Goal: Task Accomplishment & Management: Use online tool/utility

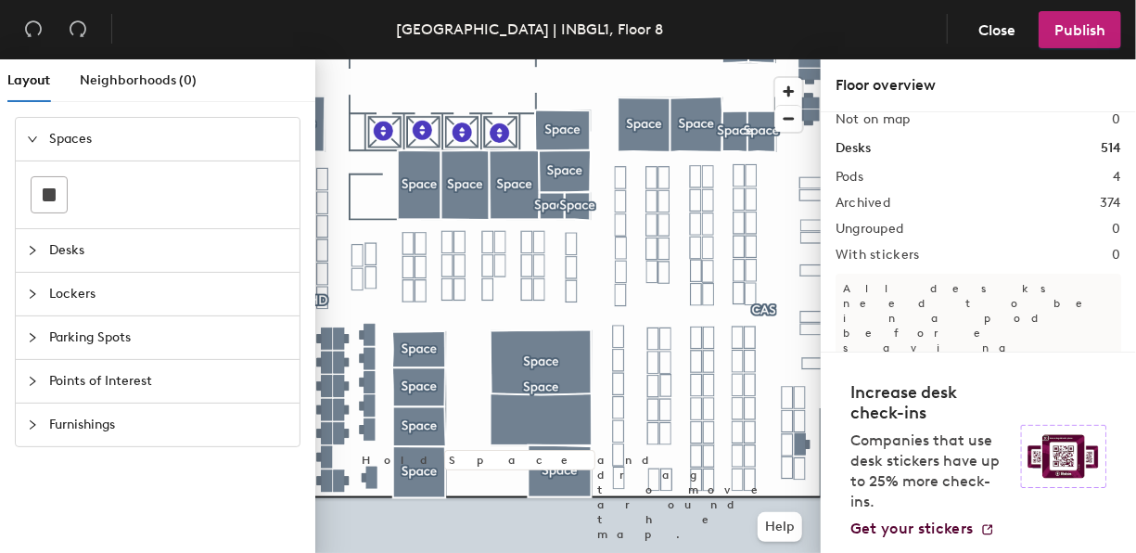
scroll to position [151, 0]
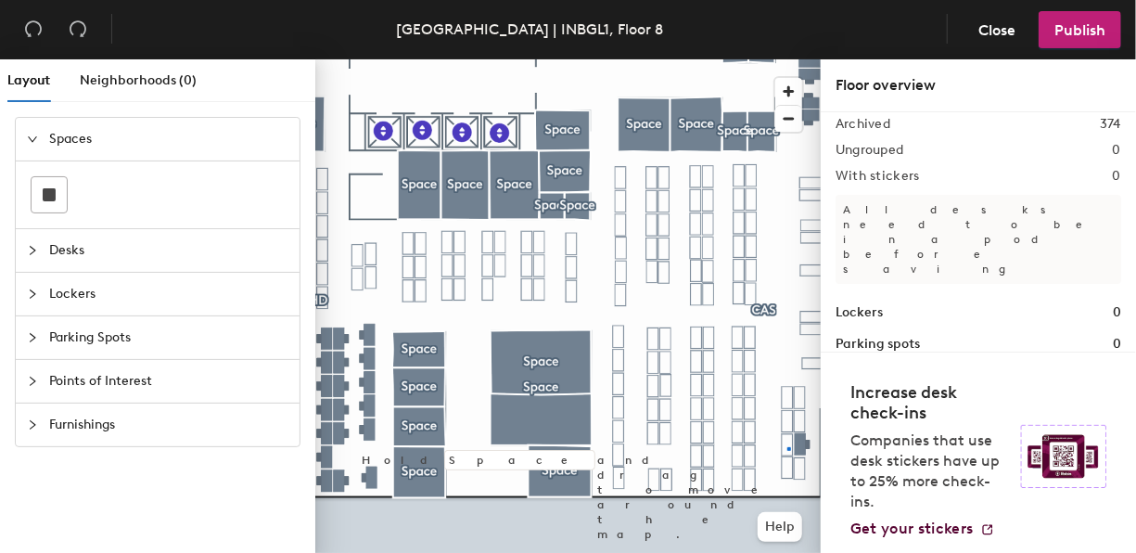
click at [787, 59] on div at bounding box center [567, 59] width 505 height 0
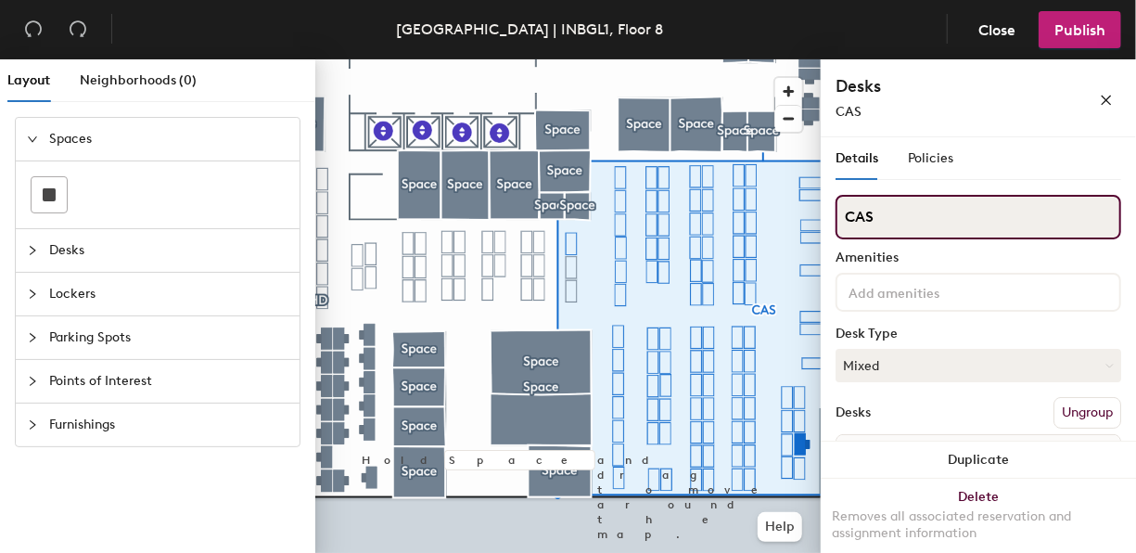
click at [901, 219] on input "CAS" at bounding box center [979, 217] width 286 height 45
drag, startPoint x: 888, startPoint y: 219, endPoint x: 836, endPoint y: 214, distance: 53.1
click at [836, 214] on input "CAS" at bounding box center [979, 217] width 286 height 45
type input "CES"
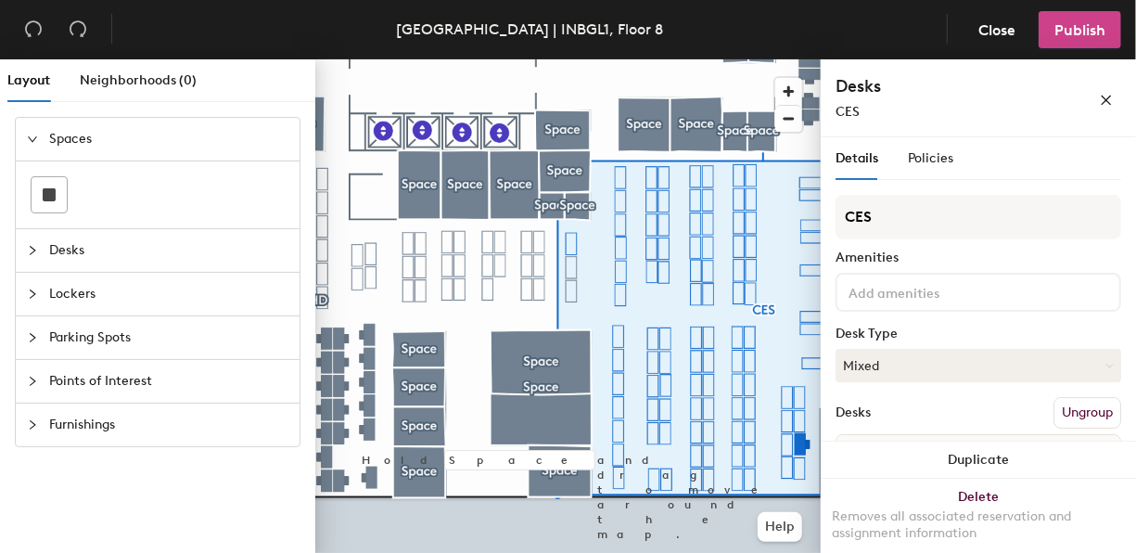
click at [1091, 47] on button "Publish" at bounding box center [1080, 29] width 83 height 37
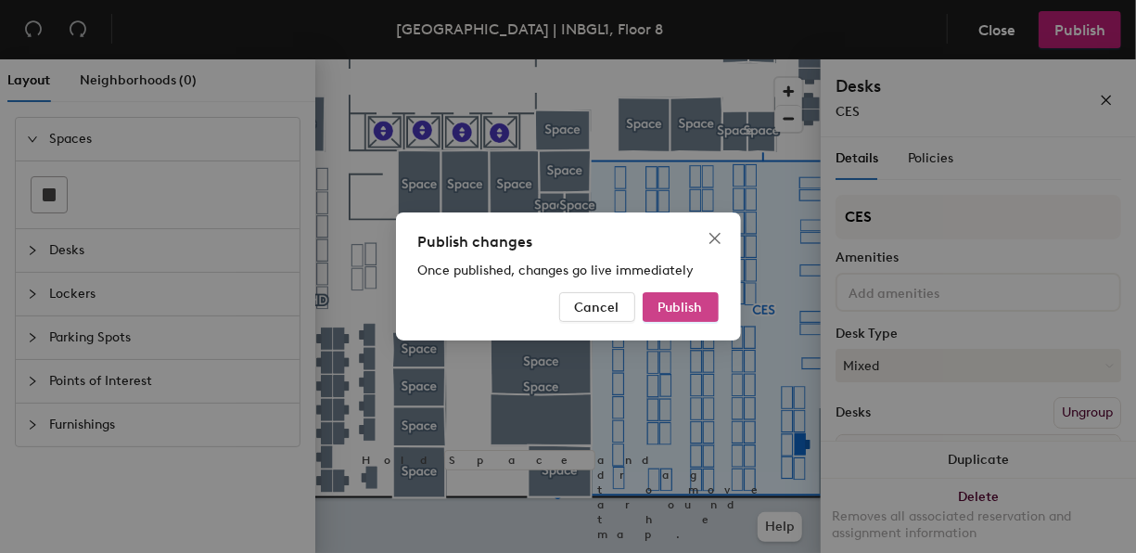
click at [692, 309] on span "Publish" at bounding box center [680, 308] width 45 height 16
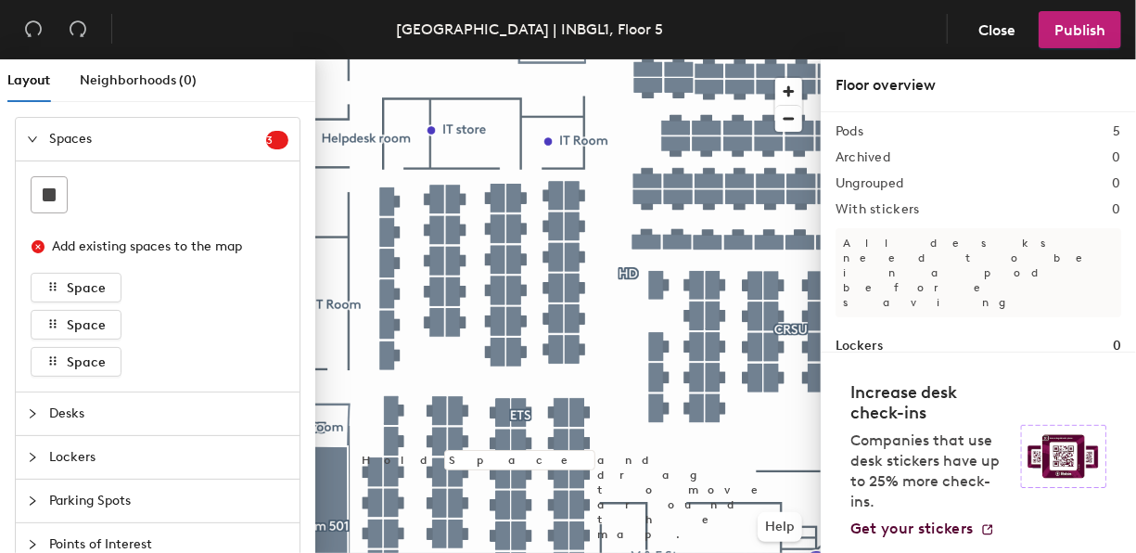
scroll to position [151, 0]
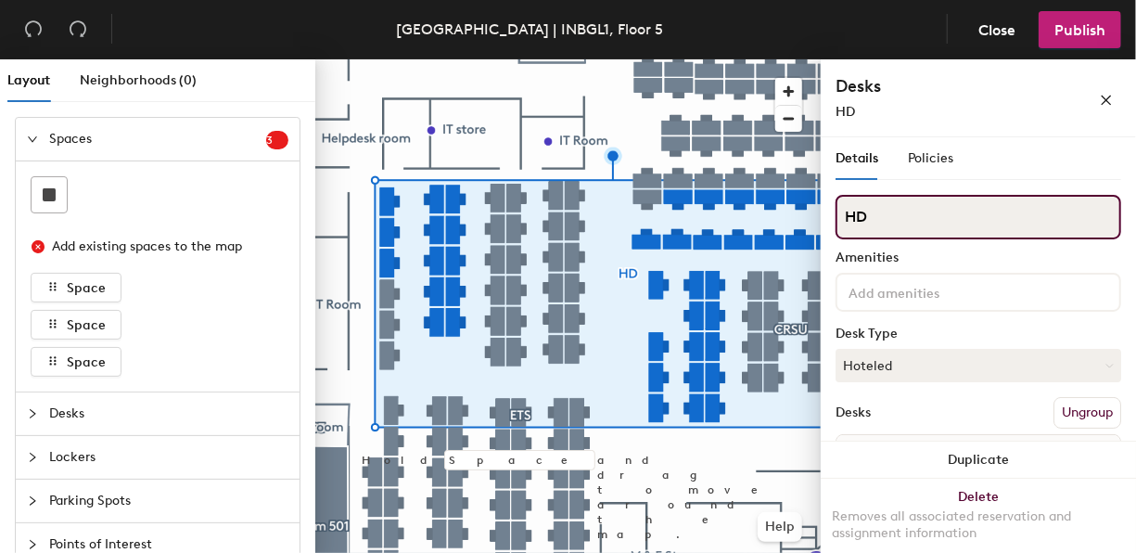
drag, startPoint x: 879, startPoint y: 217, endPoint x: 838, endPoint y: 215, distance: 40.8
click at [838, 215] on input "HD" at bounding box center [979, 217] width 286 height 45
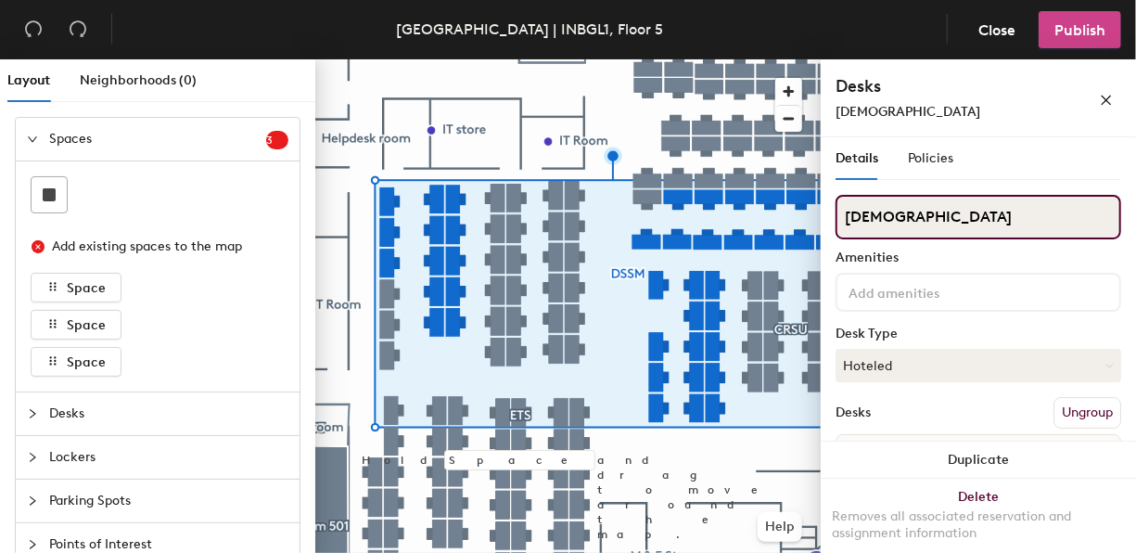
type input "DSSM"
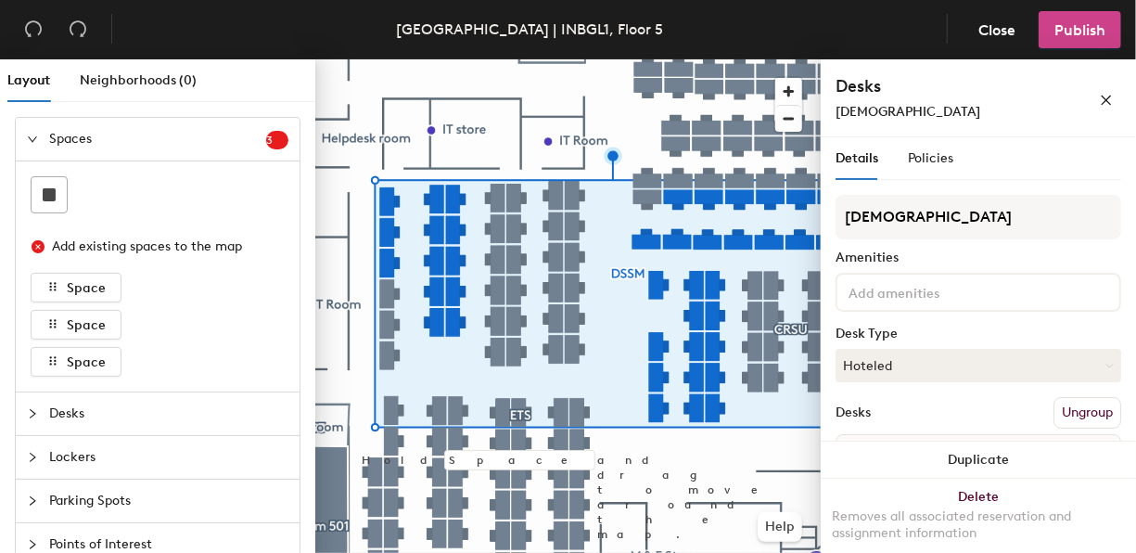
click at [1095, 33] on span "Publish" at bounding box center [1079, 30] width 51 height 18
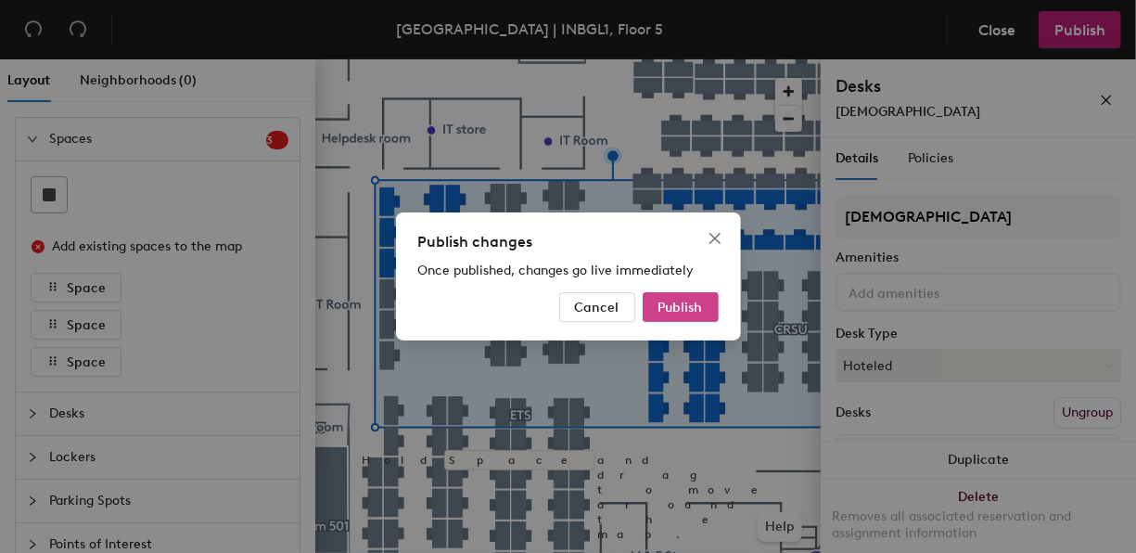
click at [687, 306] on span "Publish" at bounding box center [680, 308] width 45 height 16
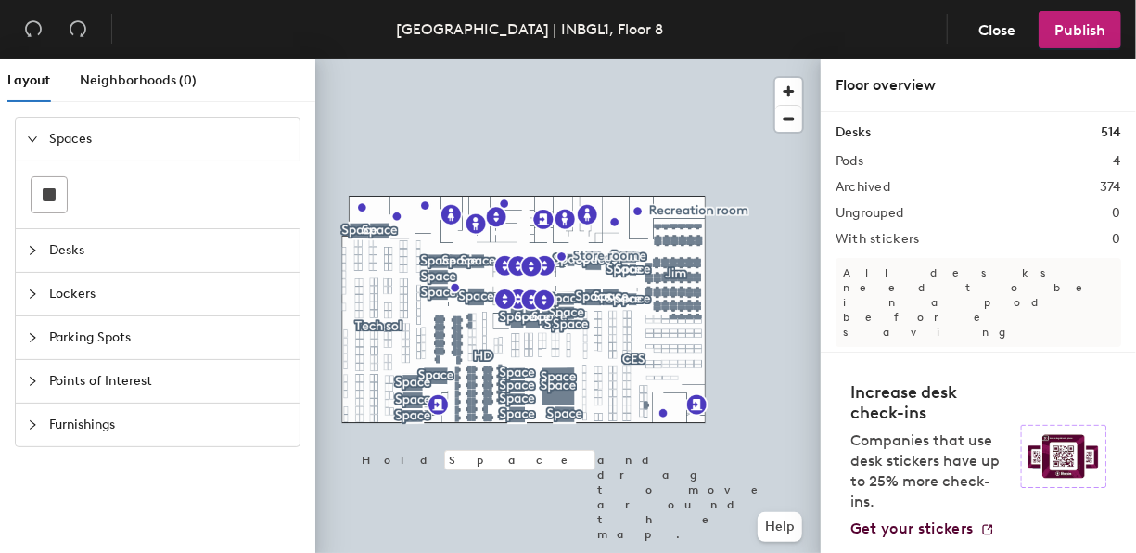
scroll to position [151, 0]
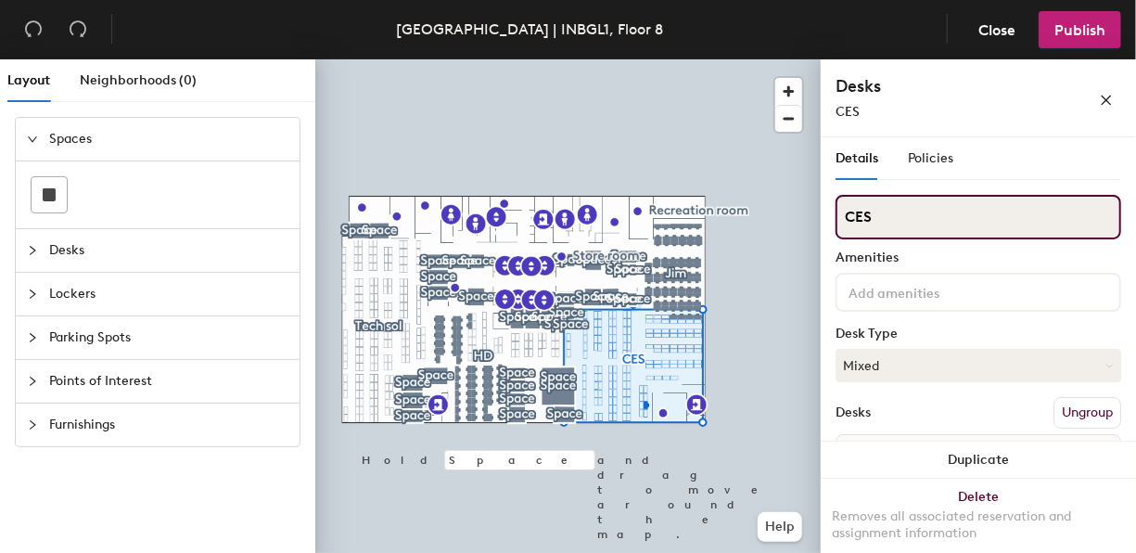
drag, startPoint x: 854, startPoint y: 216, endPoint x: 863, endPoint y: 213, distance: 9.7
click at [863, 213] on input "CES" at bounding box center [979, 217] width 286 height 45
type input "CAS"
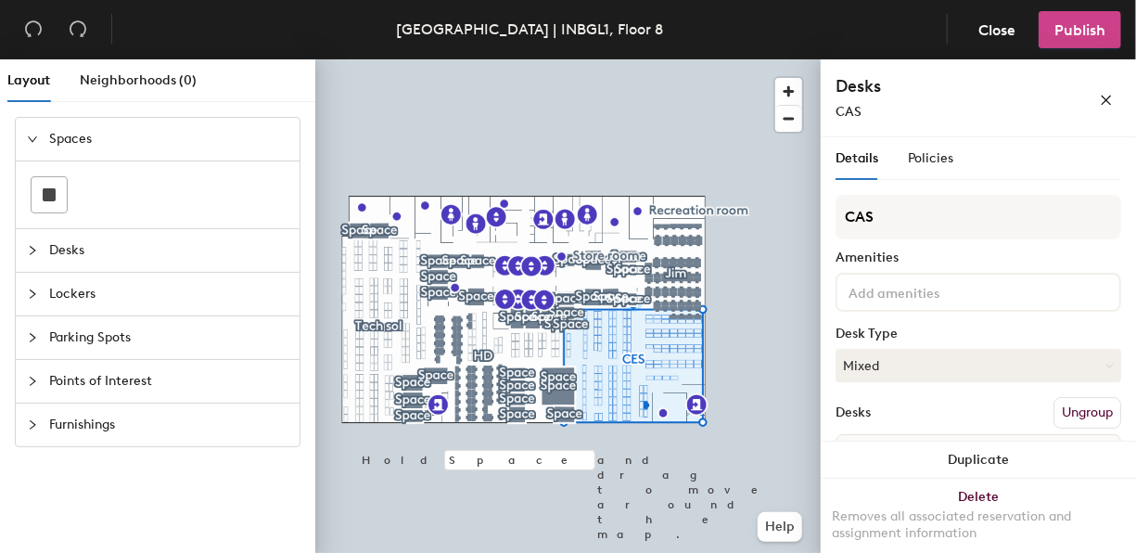
click at [1079, 26] on span "Publish" at bounding box center [1079, 30] width 51 height 18
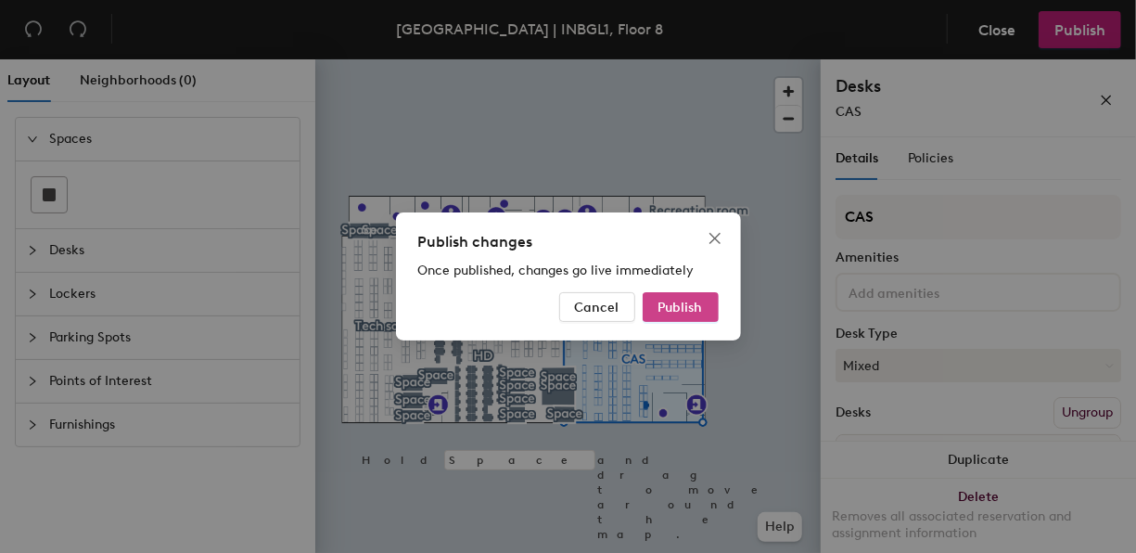
click at [671, 301] on span "Publish" at bounding box center [680, 308] width 45 height 16
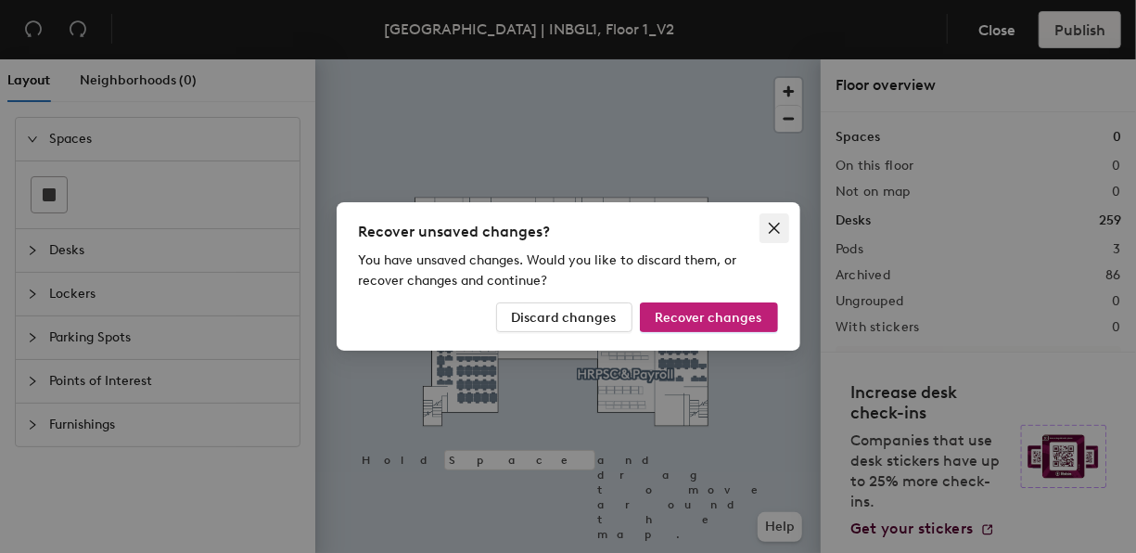
click at [785, 224] on span "Close" at bounding box center [775, 228] width 30 height 15
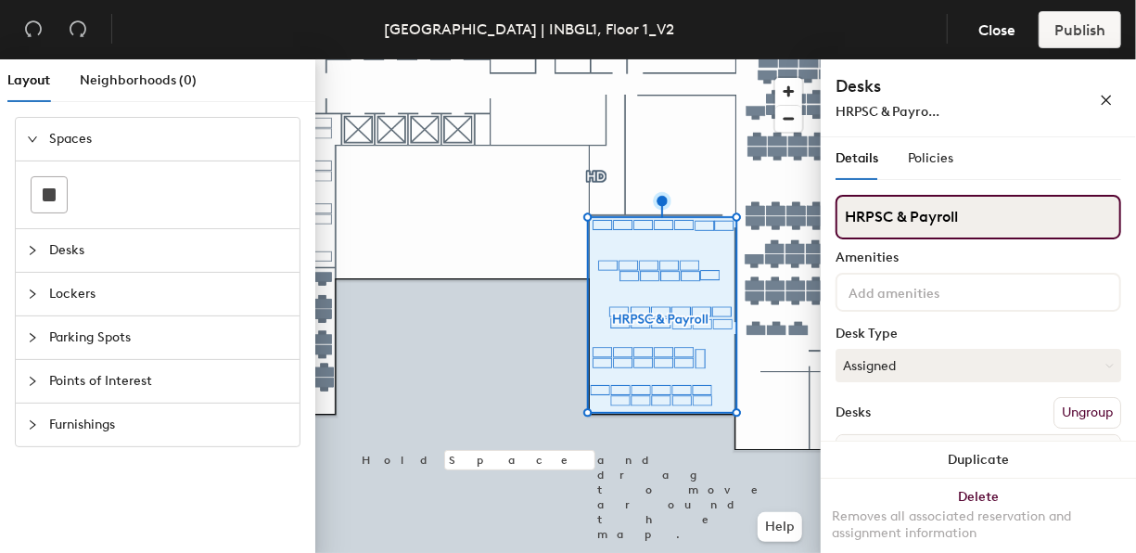
click at [874, 215] on input "HRPSC & Payroll" at bounding box center [979, 217] width 286 height 45
click at [888, 212] on input "HRSSC & Payroll" at bounding box center [979, 217] width 286 height 45
type input "HRSS & Payroll"
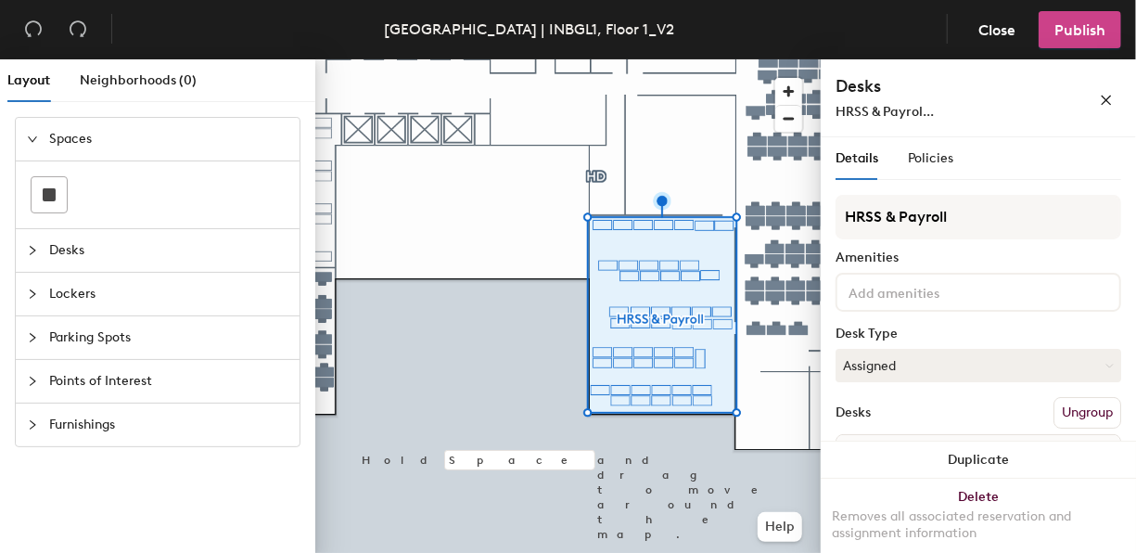
click at [1065, 27] on span "Publish" at bounding box center [1079, 30] width 51 height 18
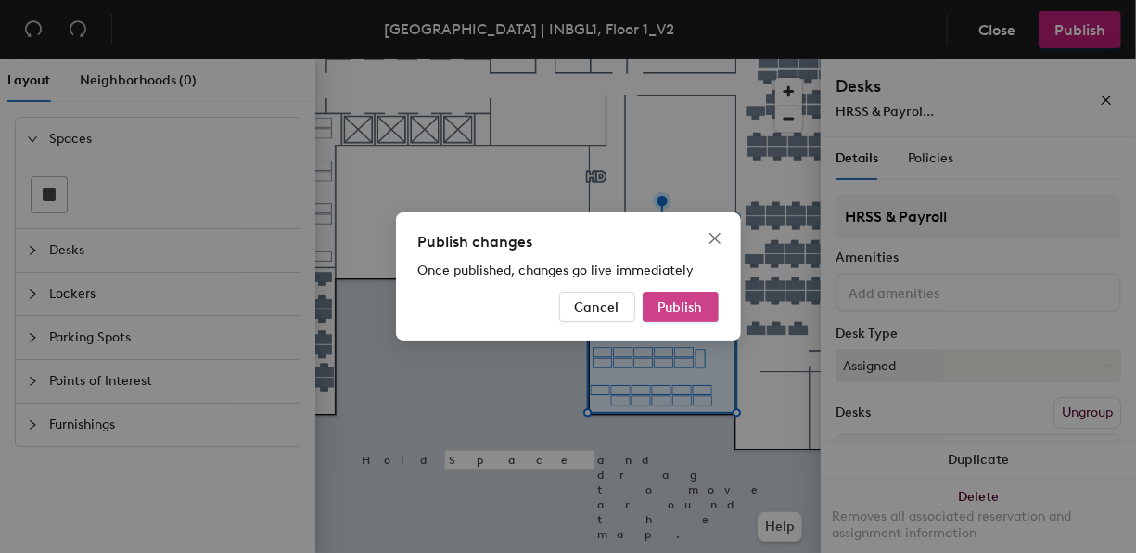
click at [689, 309] on span "Publish" at bounding box center [680, 308] width 45 height 16
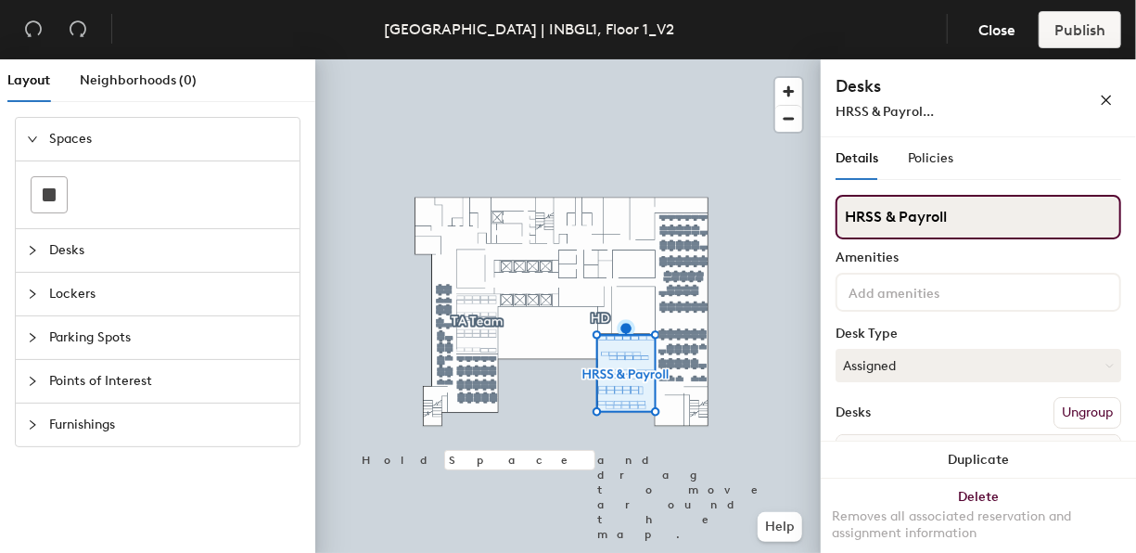
click at [870, 218] on input "HRSS & Payroll" at bounding box center [979, 217] width 286 height 45
click at [882, 215] on input "HRPS & Payroll" at bounding box center [979, 217] width 286 height 45
type input "HRPSC & Payroll"
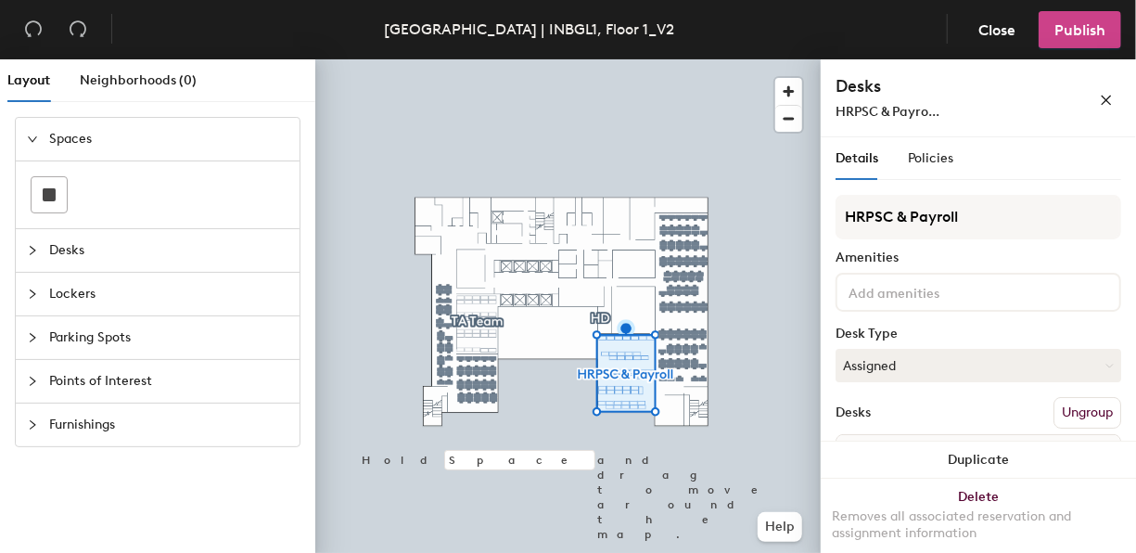
click at [1060, 40] on button "Publish" at bounding box center [1080, 29] width 83 height 37
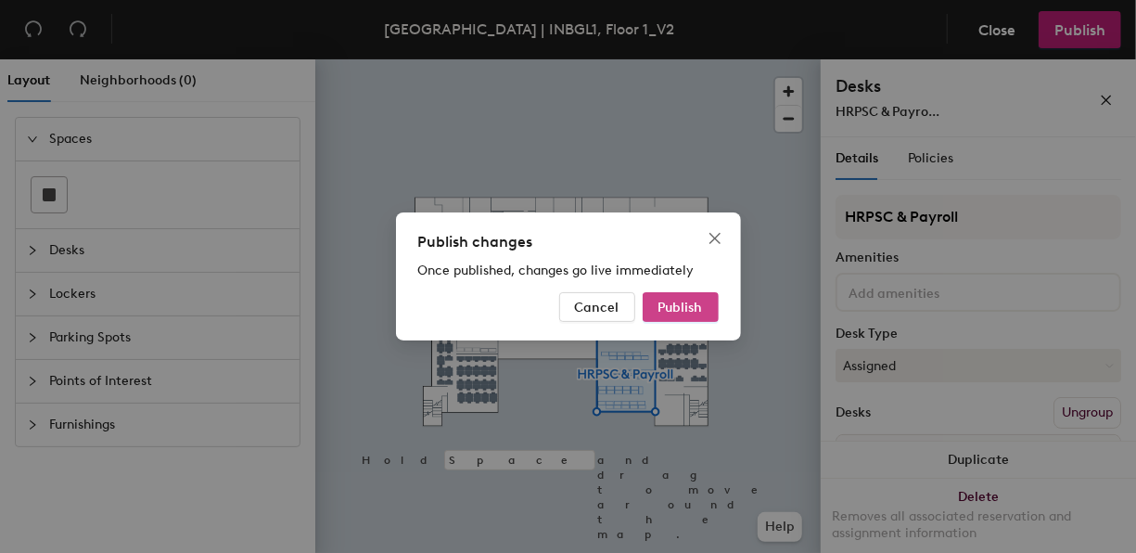
click at [706, 313] on button "Publish" at bounding box center [681, 307] width 76 height 30
